Goal: Transaction & Acquisition: Purchase product/service

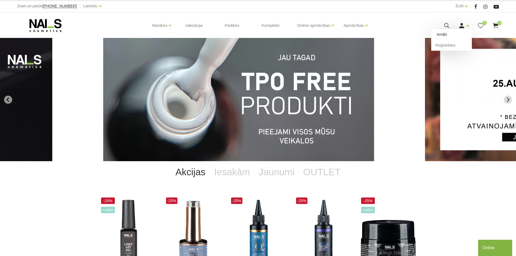
click at [455, 31] on link "Ienākt" at bounding box center [451, 34] width 41 height 11
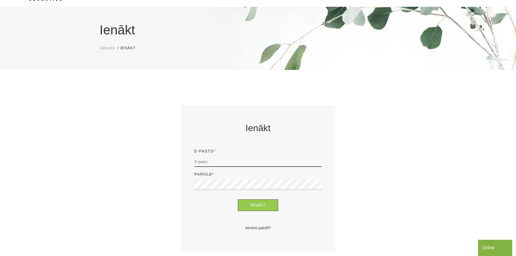
scroll to position [31, 0]
click at [283, 161] on input "email" at bounding box center [258, 161] width 127 height 10
type input "sanija.tamuza@gmail.com"
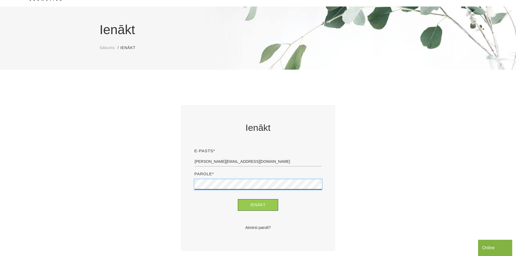
click at [238, 199] on button "Ienākt" at bounding box center [258, 205] width 40 height 12
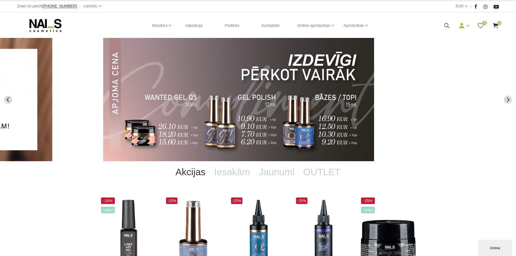
click at [483, 27] on icon at bounding box center [480, 25] width 7 height 7
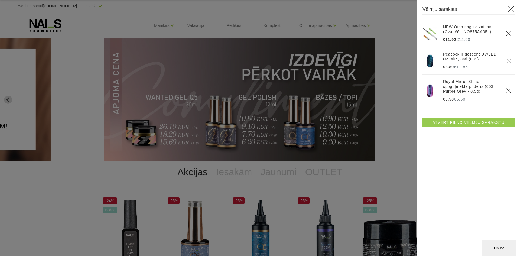
click at [466, 126] on link "Atvērt pilno vēlmju sarakstu" at bounding box center [469, 123] width 92 height 10
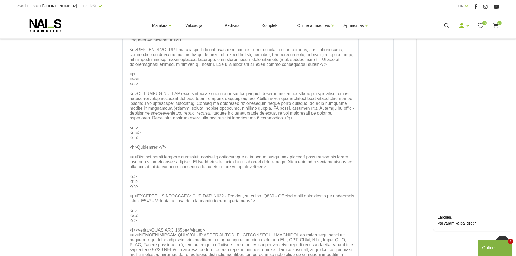
scroll to position [284, 0]
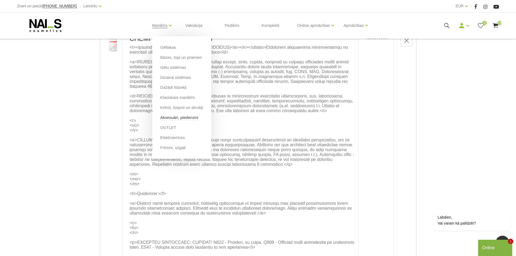
click at [181, 115] on link "Aksesuāri, piederumi" at bounding box center [179, 118] width 38 height 6
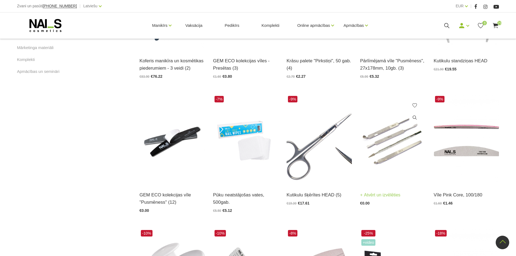
scroll to position [352, 0]
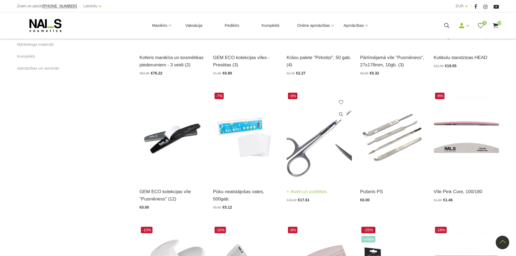
click at [328, 147] on img at bounding box center [319, 136] width 65 height 90
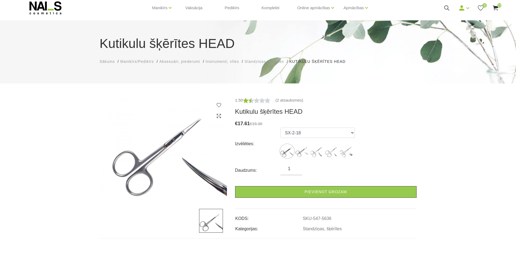
scroll to position [27, 0]
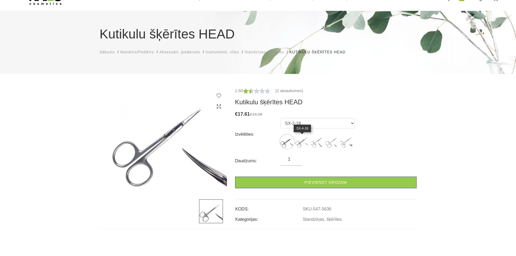
click at [305, 137] on img at bounding box center [302, 142] width 14 height 14
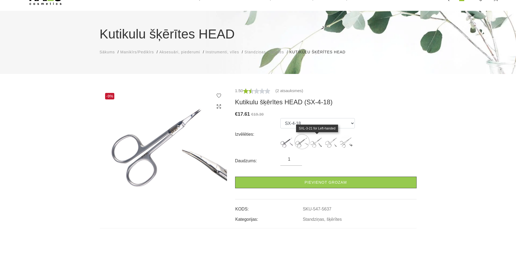
click at [317, 139] on img at bounding box center [317, 142] width 14 height 14
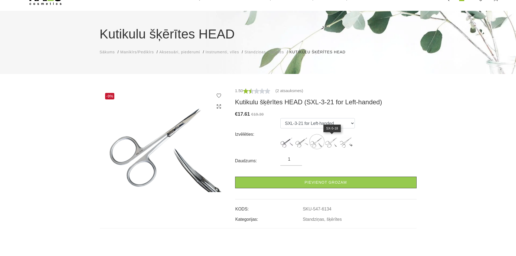
click at [329, 142] on img at bounding box center [332, 142] width 14 height 14
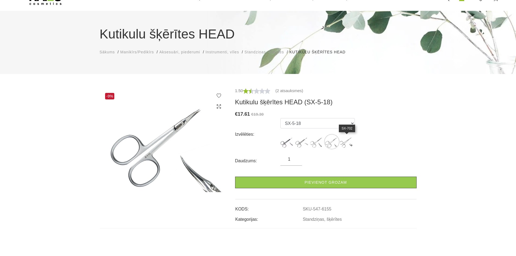
click at [344, 142] on img at bounding box center [347, 142] width 14 height 14
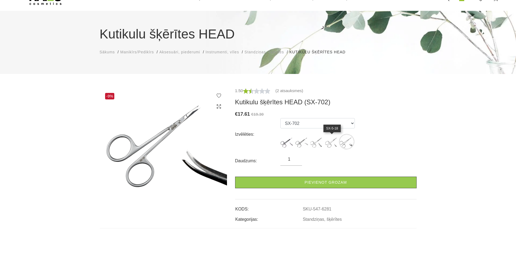
click at [333, 141] on img at bounding box center [332, 142] width 14 height 14
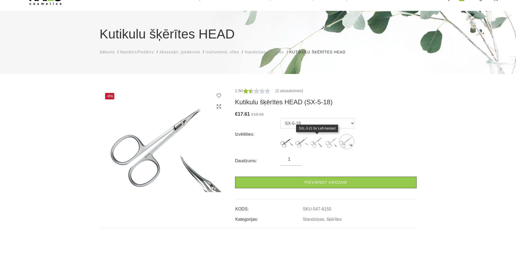
click at [318, 142] on img at bounding box center [317, 142] width 14 height 14
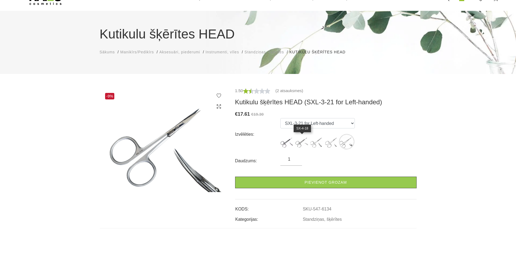
click at [302, 142] on img at bounding box center [302, 142] width 14 height 14
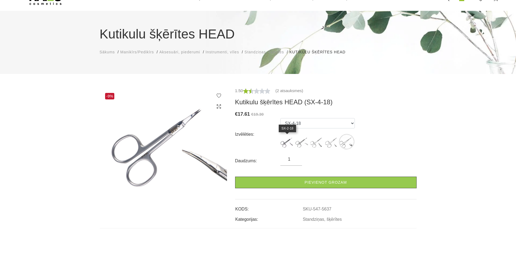
click at [290, 143] on img at bounding box center [287, 142] width 14 height 14
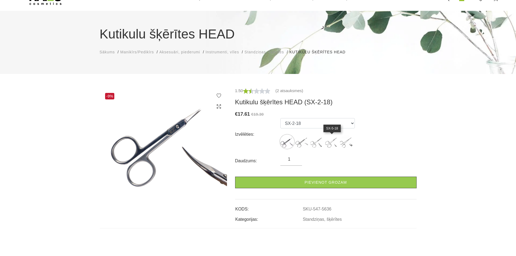
click at [337, 142] on img at bounding box center [332, 142] width 14 height 14
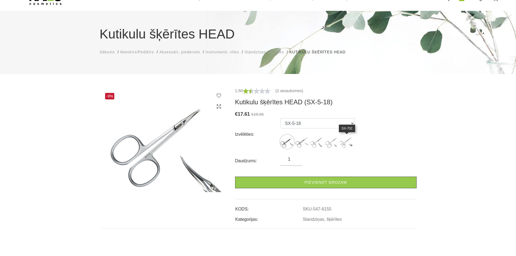
click at [351, 139] on img at bounding box center [347, 142] width 14 height 14
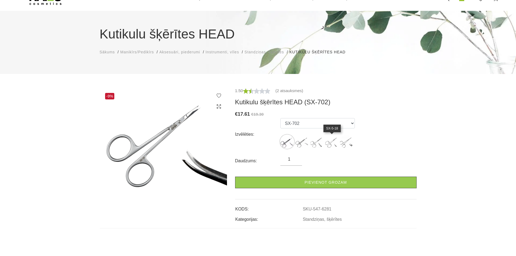
click at [331, 142] on img at bounding box center [332, 142] width 14 height 14
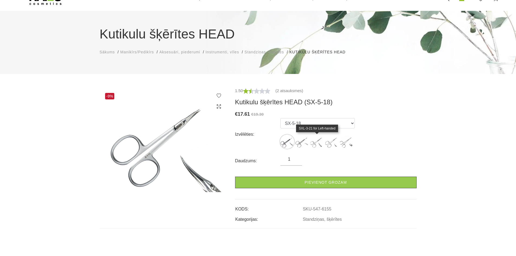
click at [314, 142] on img at bounding box center [317, 142] width 14 height 14
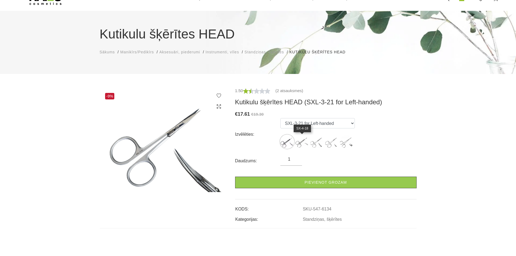
click at [297, 146] on img at bounding box center [302, 142] width 14 height 14
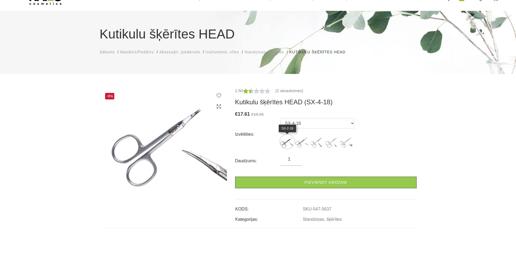
click at [287, 143] on img at bounding box center [287, 142] width 14 height 14
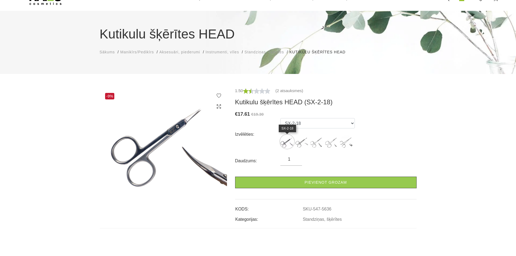
click at [289, 143] on img at bounding box center [287, 142] width 14 height 14
click at [290, 138] on img at bounding box center [287, 142] width 14 height 14
click at [303, 142] on img at bounding box center [302, 142] width 14 height 14
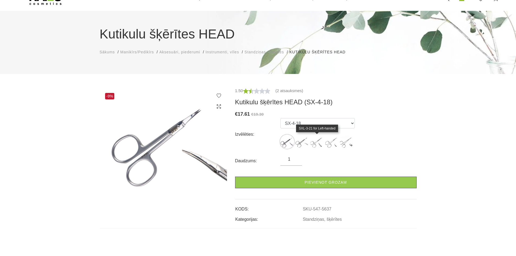
click at [313, 144] on img at bounding box center [317, 142] width 14 height 14
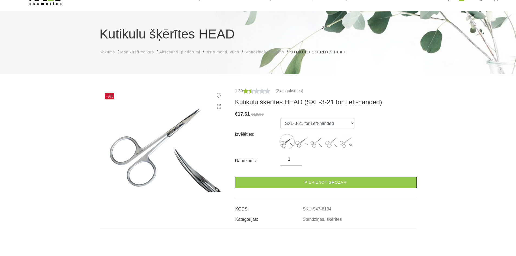
click at [321, 141] on img at bounding box center [317, 142] width 14 height 14
click at [327, 140] on img at bounding box center [332, 142] width 14 height 14
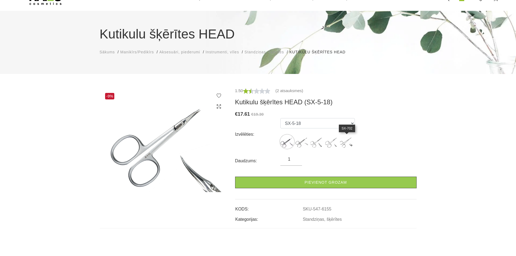
click at [343, 141] on img at bounding box center [347, 142] width 14 height 14
select select "6281"
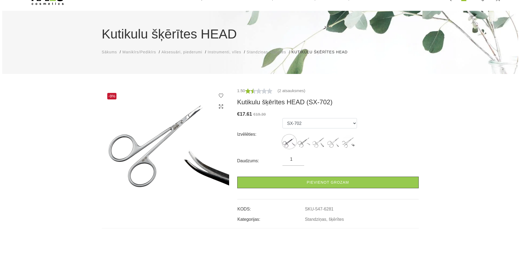
scroll to position [0, 0]
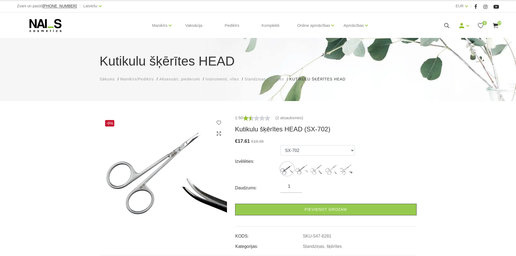
click at [496, 25] on use at bounding box center [495, 25] width 5 height 5
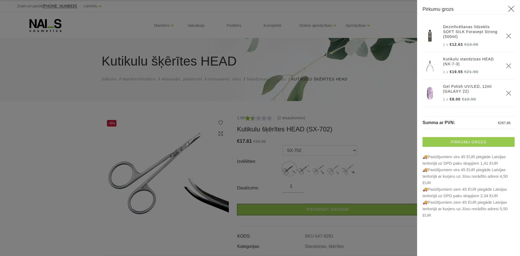
click at [463, 140] on link "Pirkumu grozs" at bounding box center [469, 142] width 92 height 10
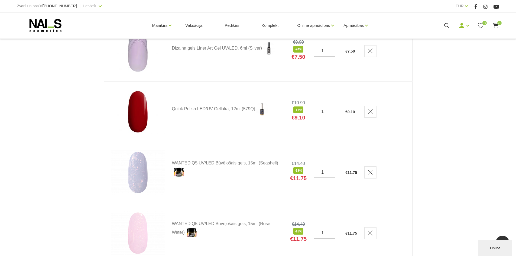
scroll to position [894, 0]
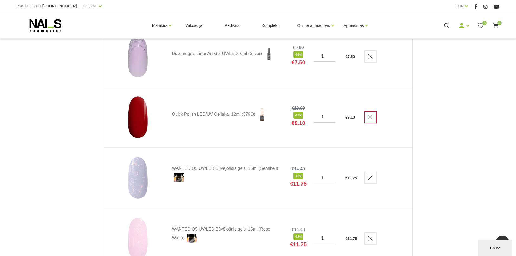
click at [367, 119] on link "Delete" at bounding box center [370, 117] width 12 height 12
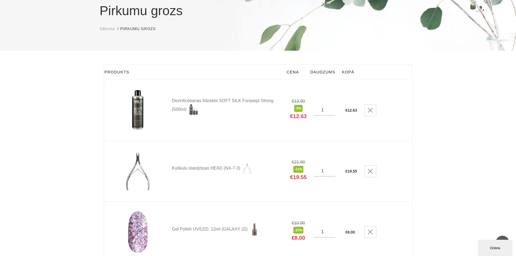
scroll to position [0, 0]
